Goal: Information Seeking & Learning: Learn about a topic

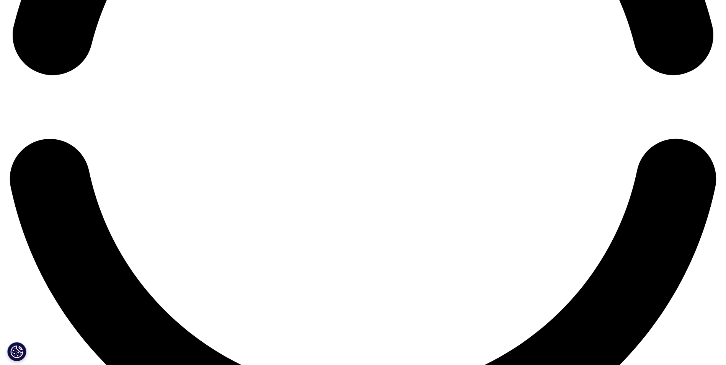
scroll to position [1684, 0]
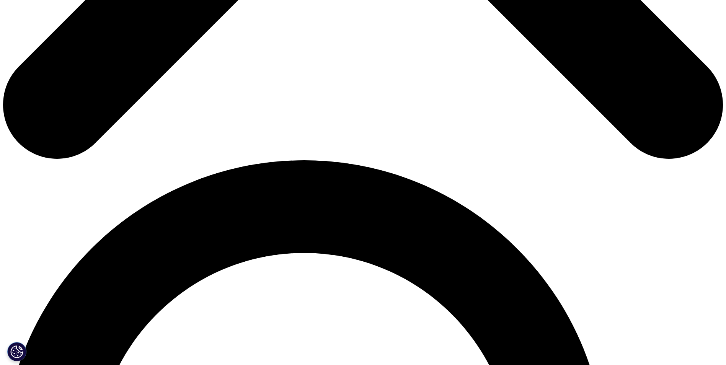
scroll to position [574, 0]
